Goal: Task Accomplishment & Management: Complete application form

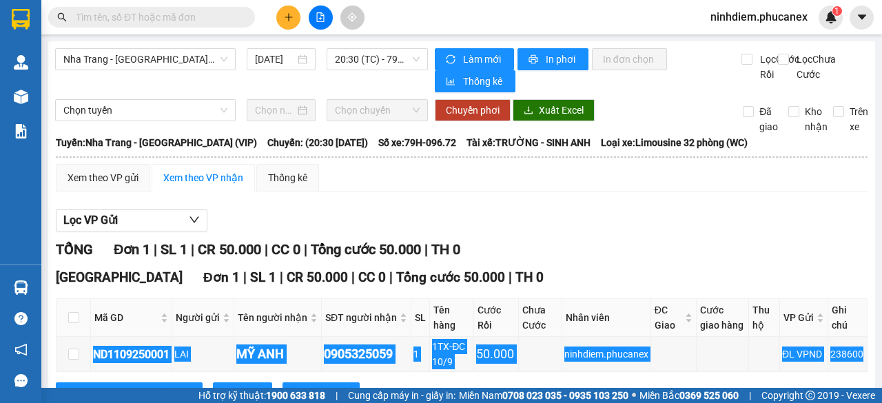
scroll to position [73, 0]
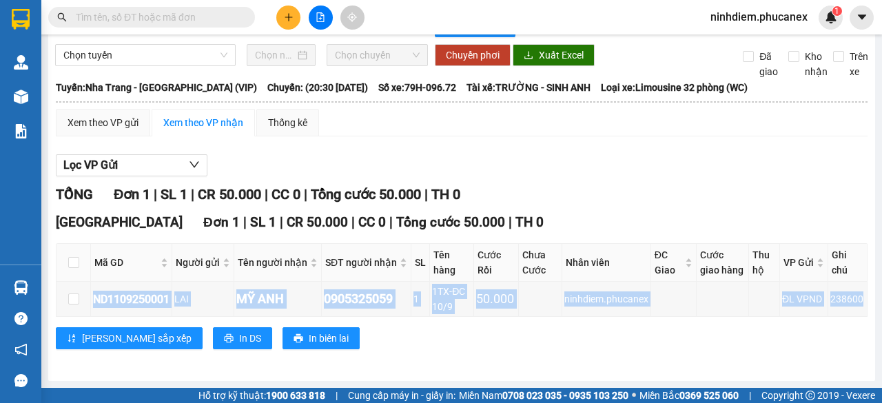
click at [161, 10] on input "text" at bounding box center [157, 17] width 163 height 15
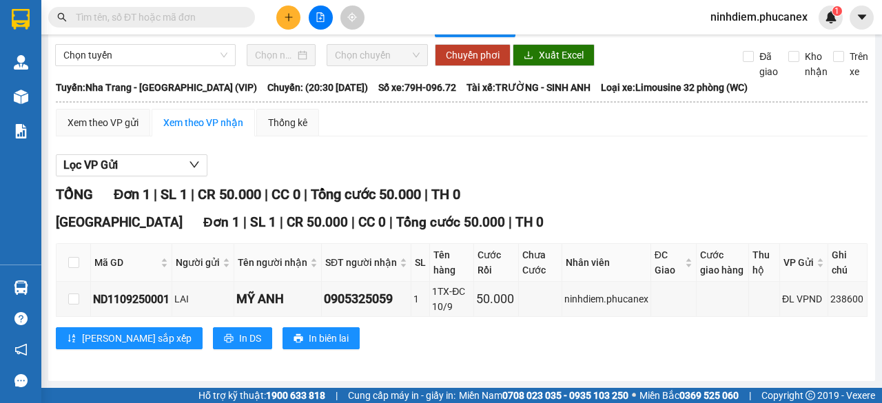
paste input "Q53008250271"
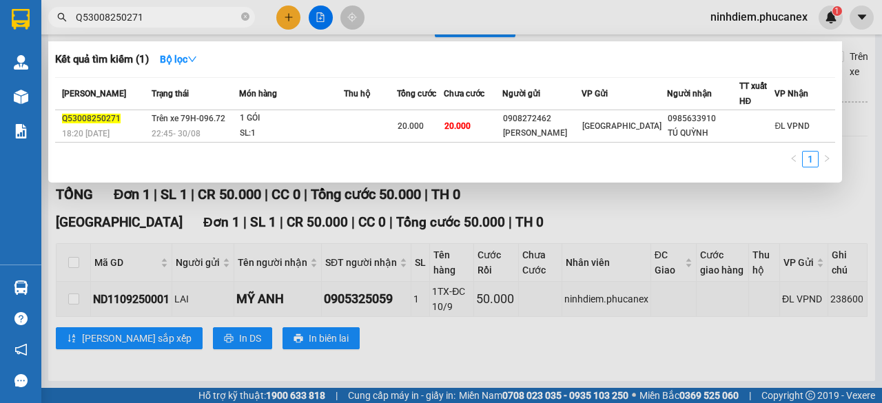
type input "Q53008250271"
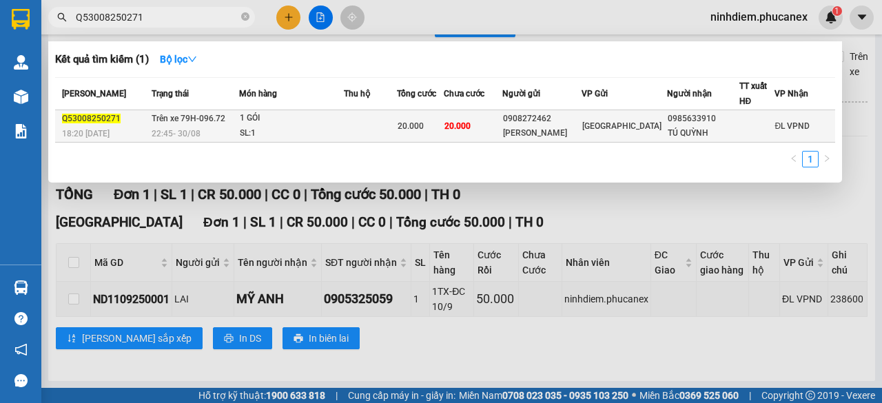
click at [218, 122] on span "Trên xe 79H-096.72" at bounding box center [189, 119] width 74 height 10
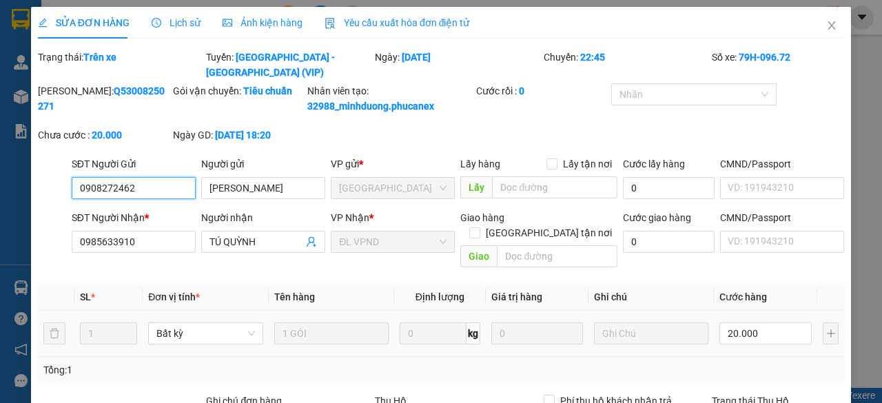
type input "0908272462"
type input "[PERSON_NAME]"
type input "0985633910"
type input "TÚ QUỲNH"
type input "20.000"
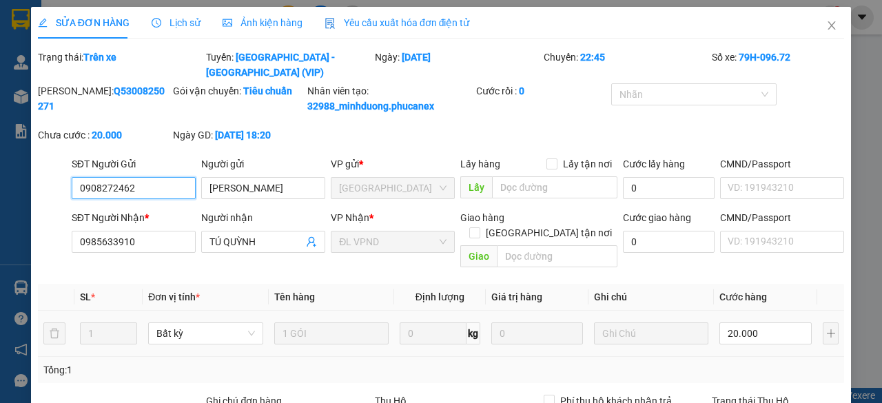
type input "20.000"
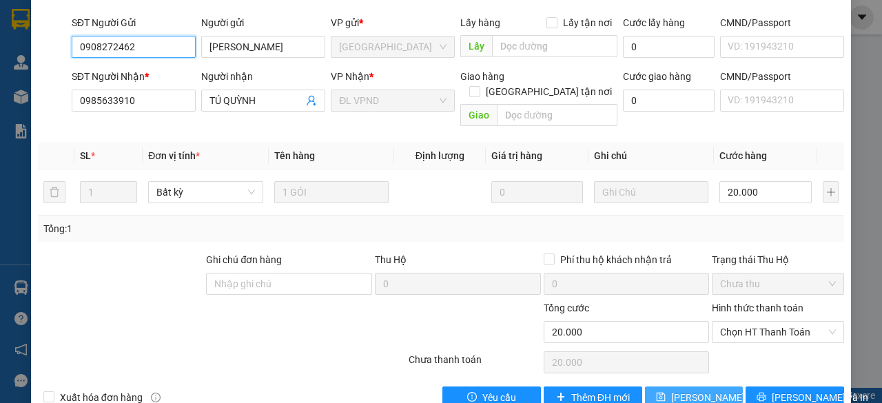
scroll to position [157, 0]
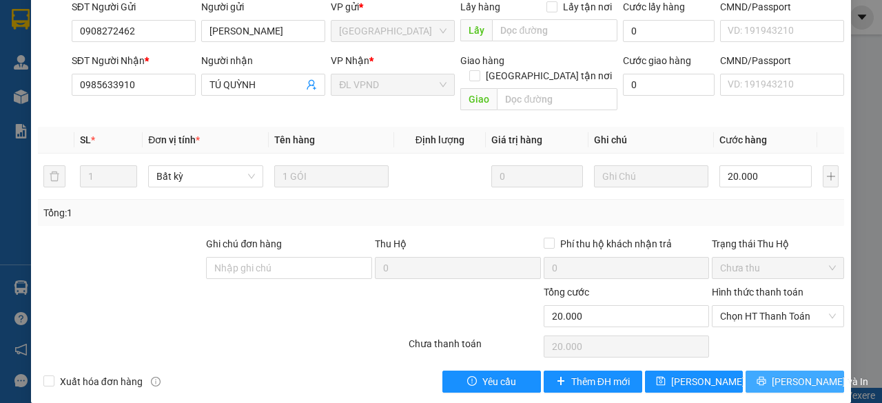
click at [766, 376] on span "printer" at bounding box center [762, 381] width 10 height 11
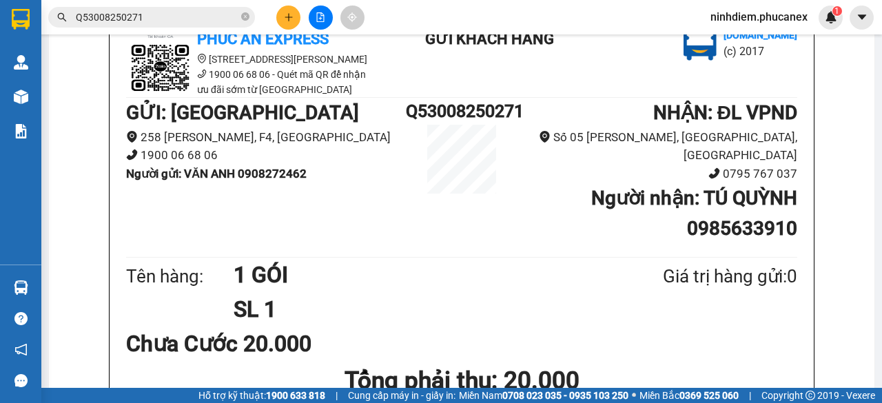
scroll to position [102, 0]
